Goal: Transaction & Acquisition: Subscribe to service/newsletter

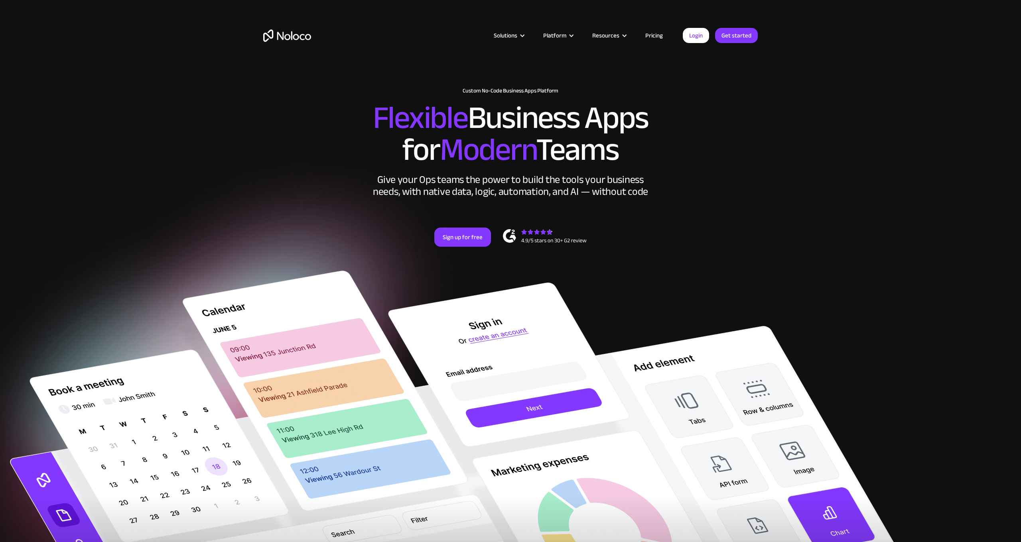
click at [655, 35] on link "Pricing" at bounding box center [653, 35] width 37 height 10
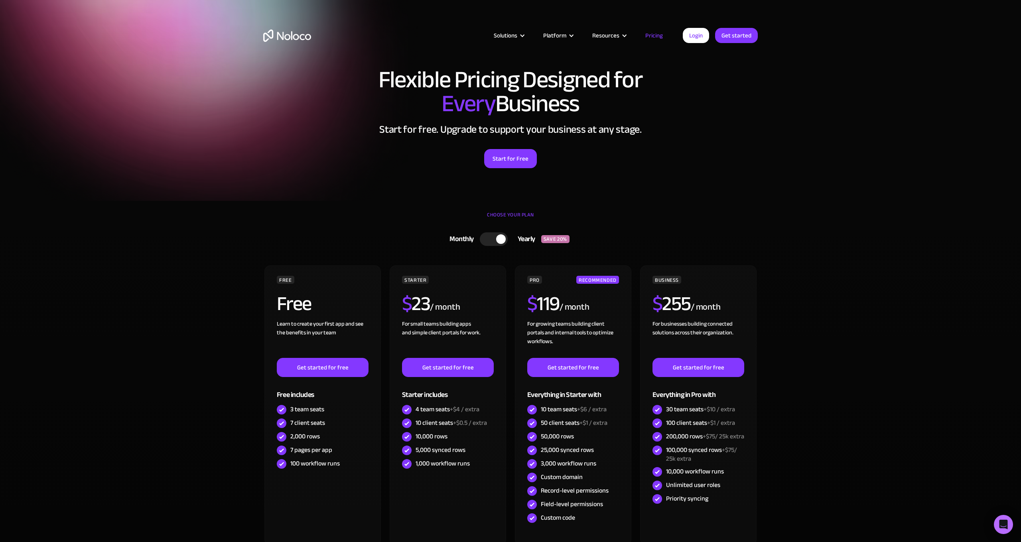
click at [480, 242] on div at bounding box center [494, 239] width 28 height 14
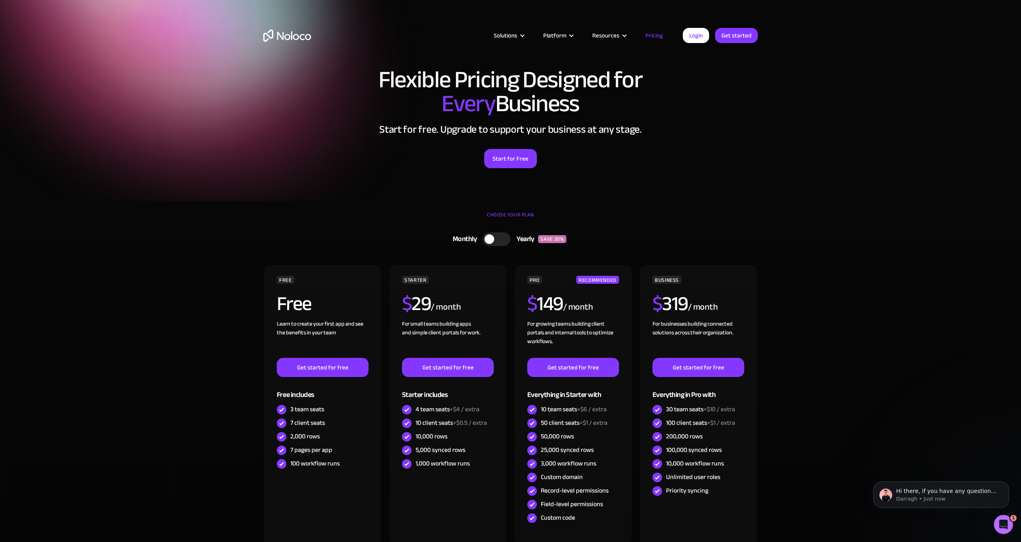
click at [294, 30] on img "home" at bounding box center [287, 36] width 48 height 12
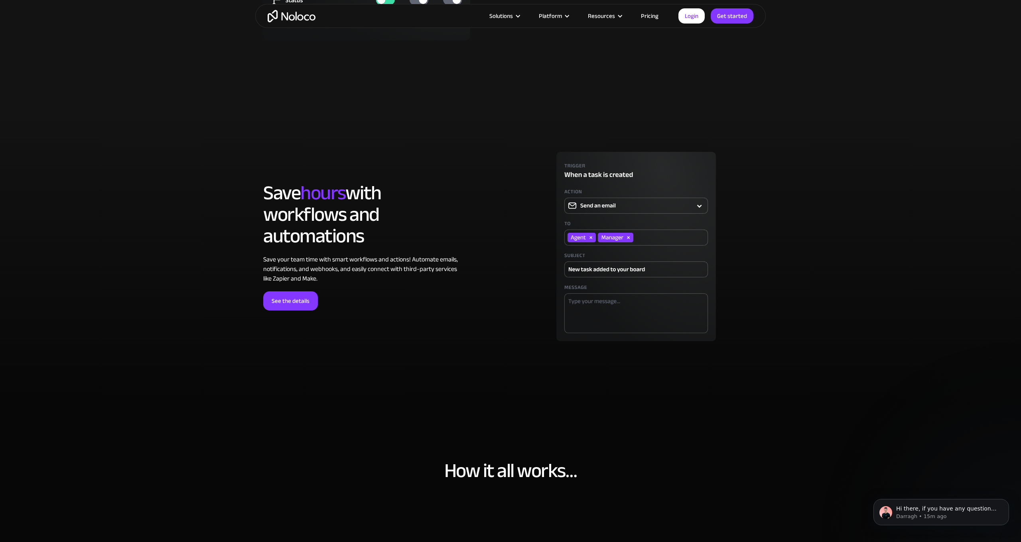
scroll to position [2354, 0]
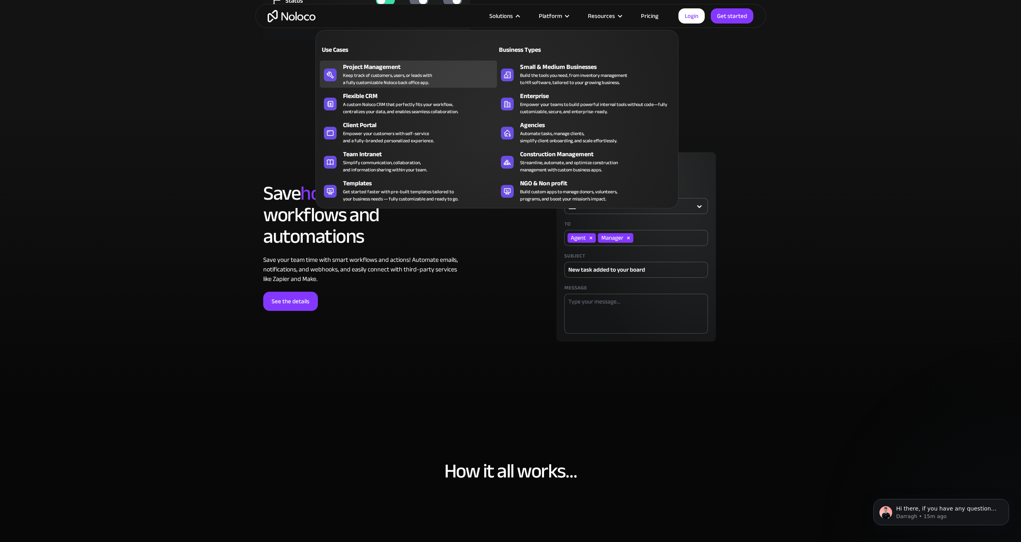
click at [395, 75] on div "Keep track of customers, users, or leads with a fully customizable Noloco back …" at bounding box center [387, 79] width 89 height 14
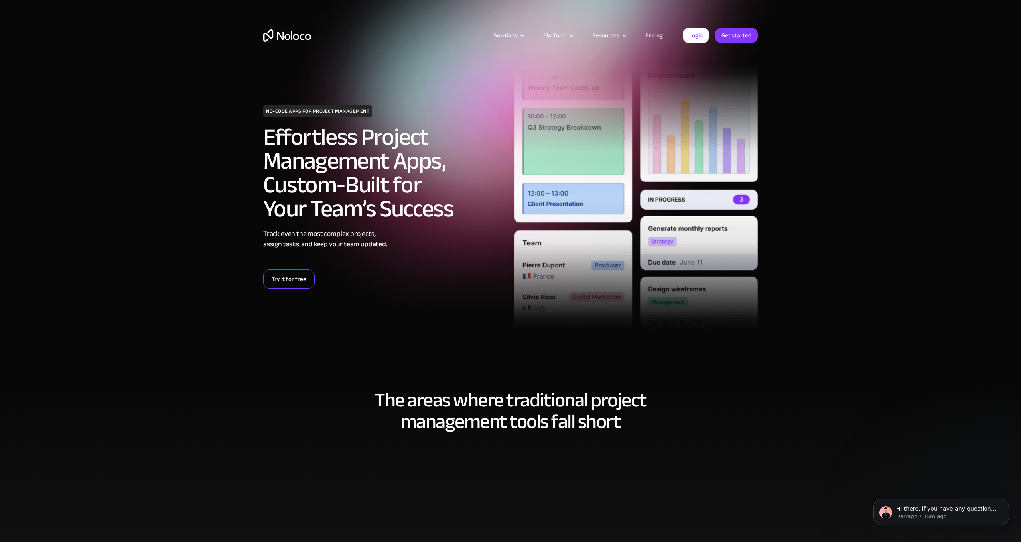
click at [299, 286] on link "Try it for free" at bounding box center [288, 279] width 51 height 19
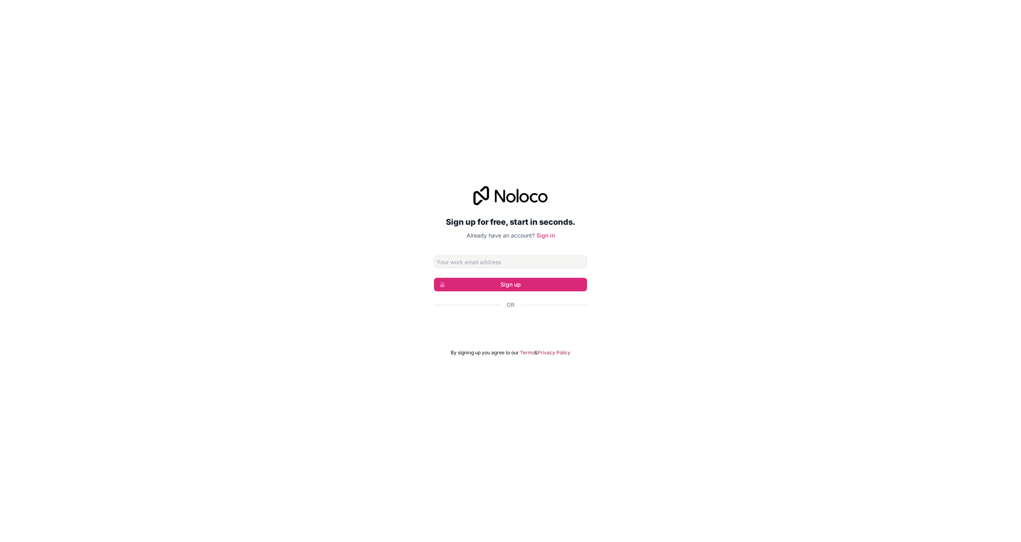
click at [478, 260] on input "Email address" at bounding box center [510, 262] width 153 height 13
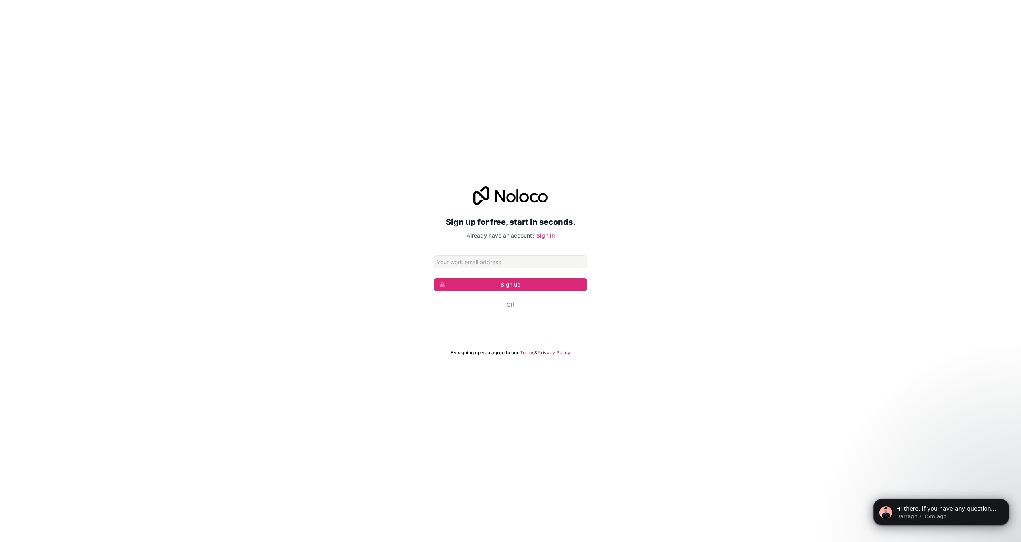
click at [519, 327] on div "Sign in with Google. Opens in new tab" at bounding box center [510, 327] width 153 height 18
